Goal: Information Seeking & Learning: Learn about a topic

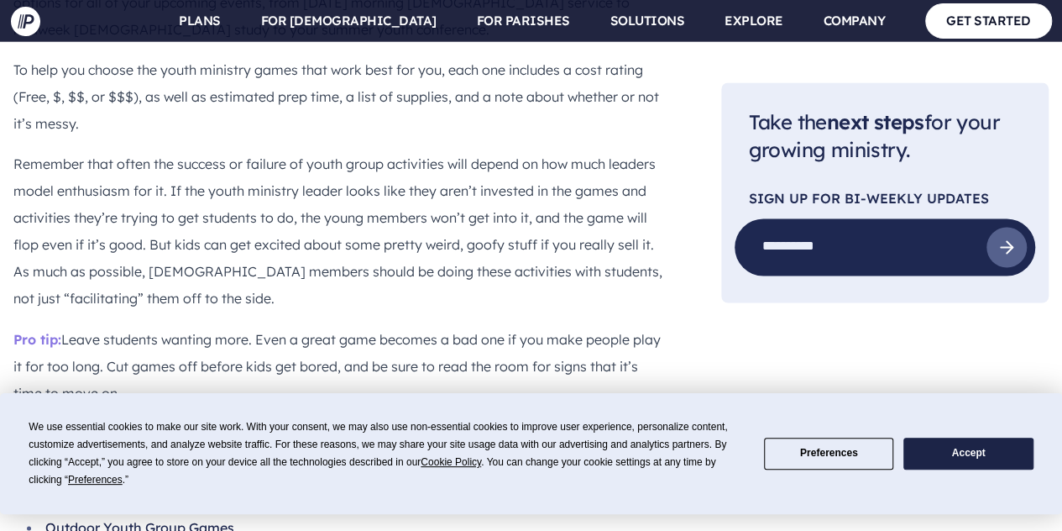
scroll to position [1427, 0]
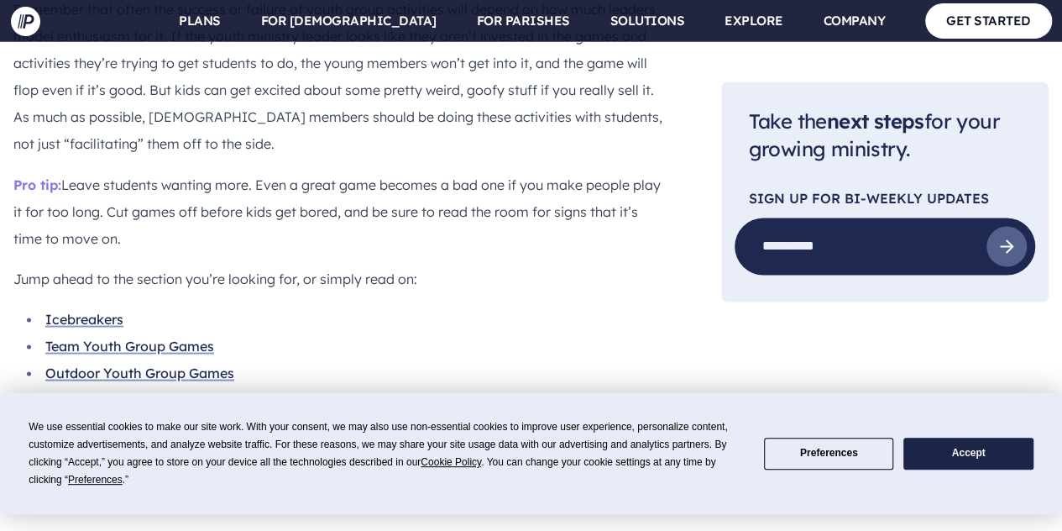
click at [110, 310] on link "Icebreakers" at bounding box center [84, 318] width 78 height 17
click at [149, 337] on link "Team Youth Group Games" at bounding box center [129, 345] width 169 height 17
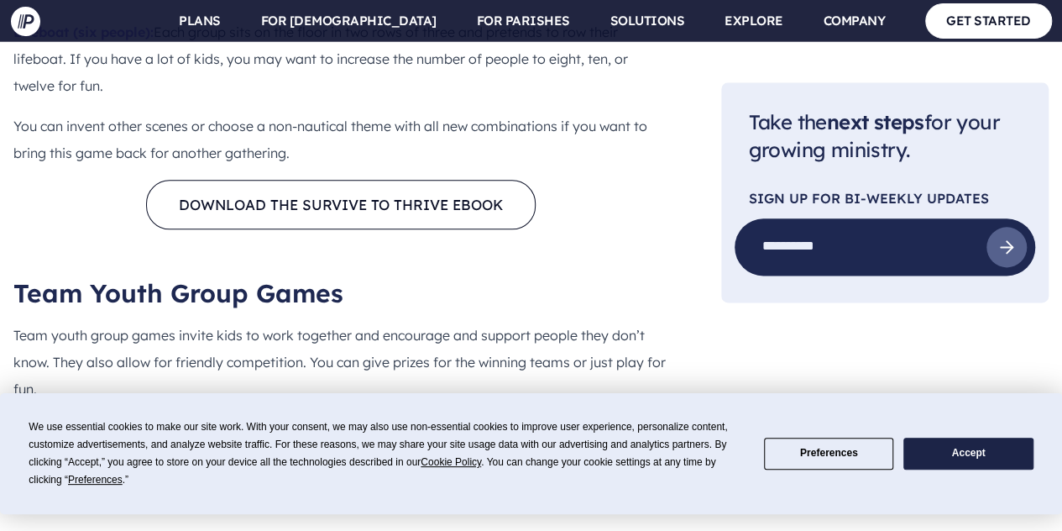
scroll to position [4334, 0]
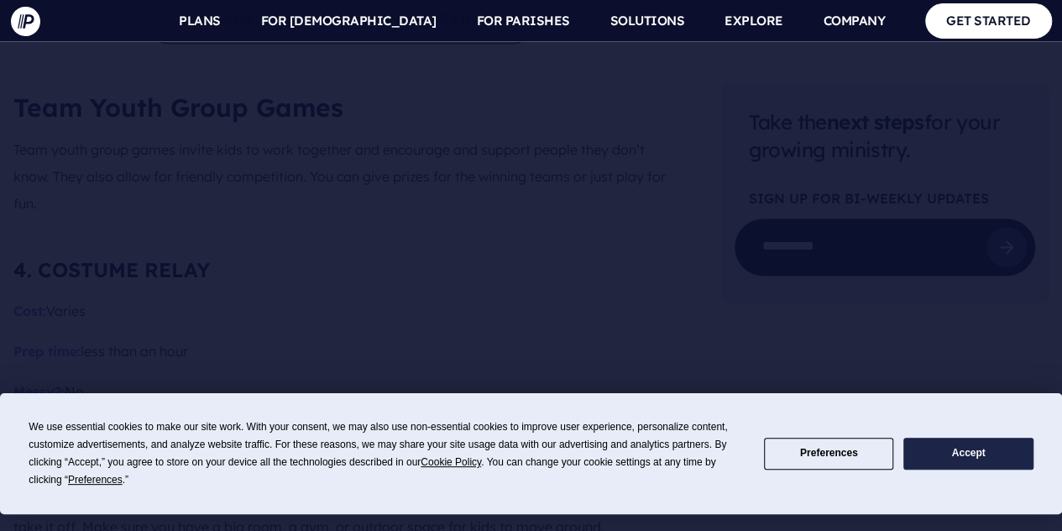
scroll to position [1427, 0]
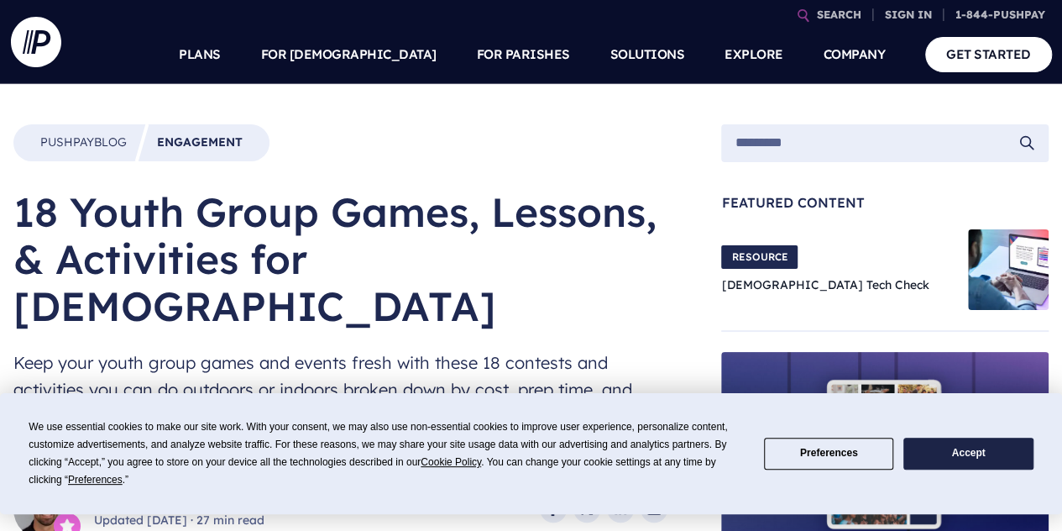
click at [952, 452] on button "Accept" at bounding box center [967, 453] width 129 height 33
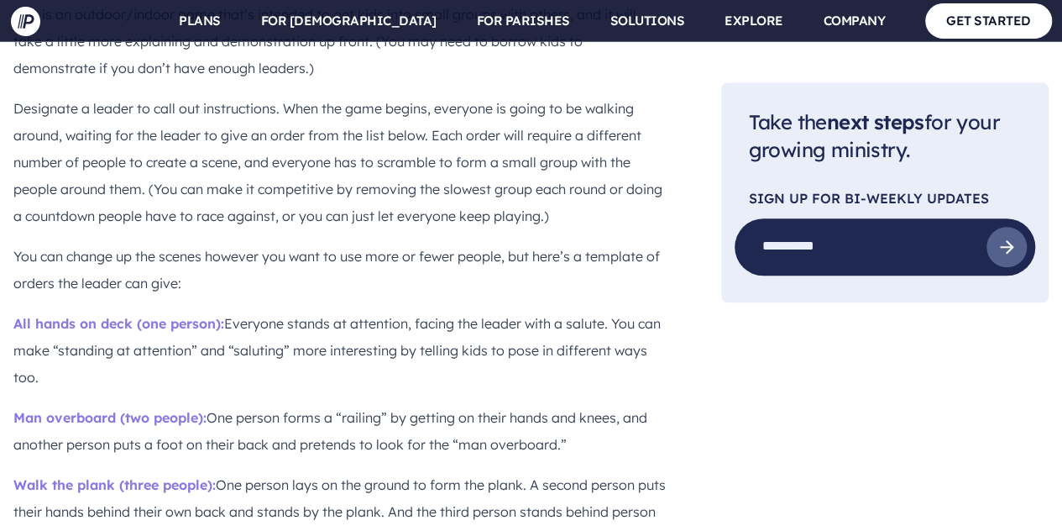
scroll to position [3778, 0]
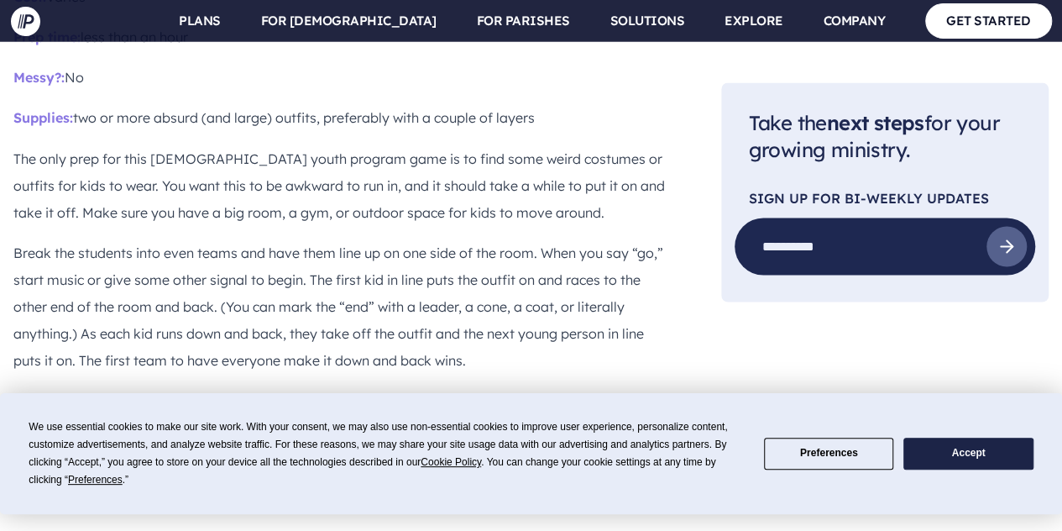
scroll to position [4752, 0]
